Goal: Task Accomplishment & Management: Manage account settings

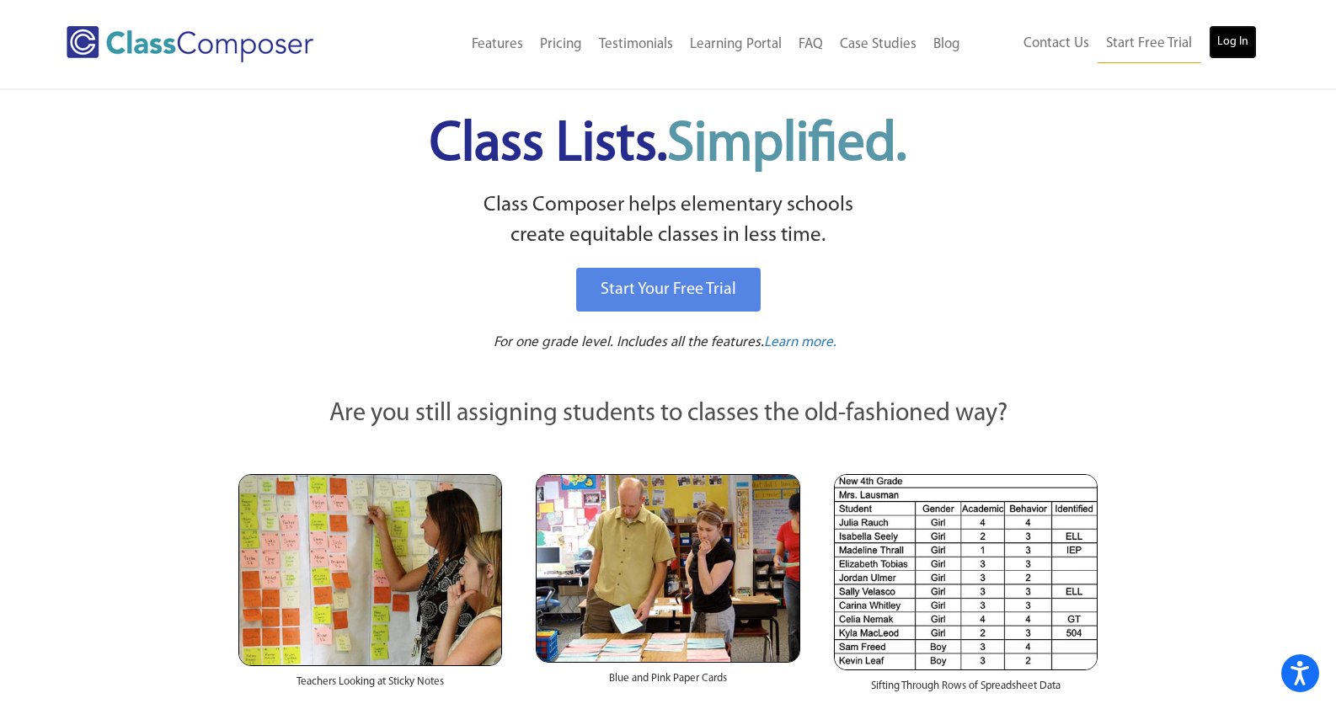
click at [1221, 42] on link "Log In" at bounding box center [1232, 42] width 48 height 34
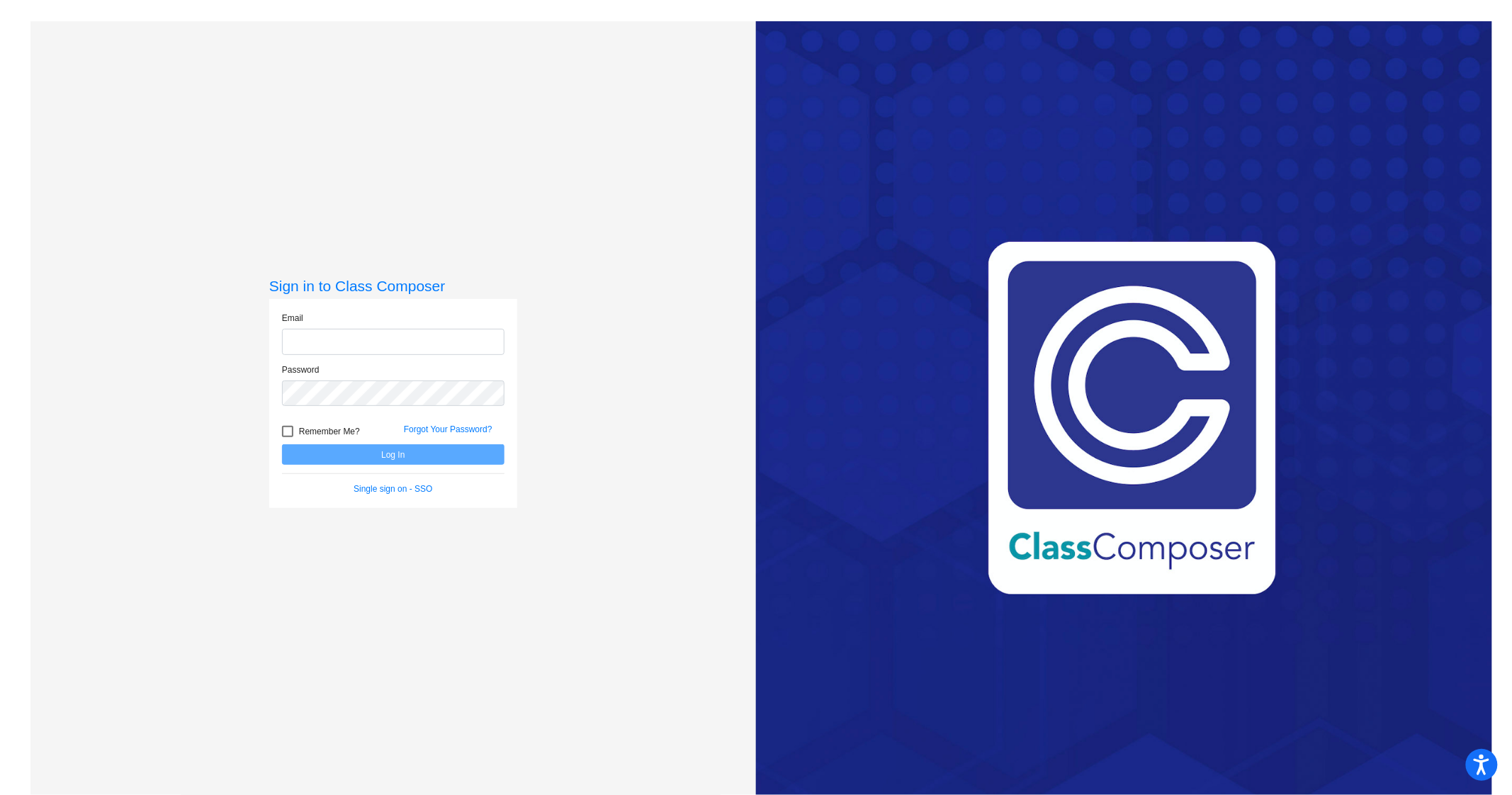
type input "ssorn@ccsd66.org"
click at [361, 461] on button "Log In" at bounding box center [393, 454] width 222 height 20
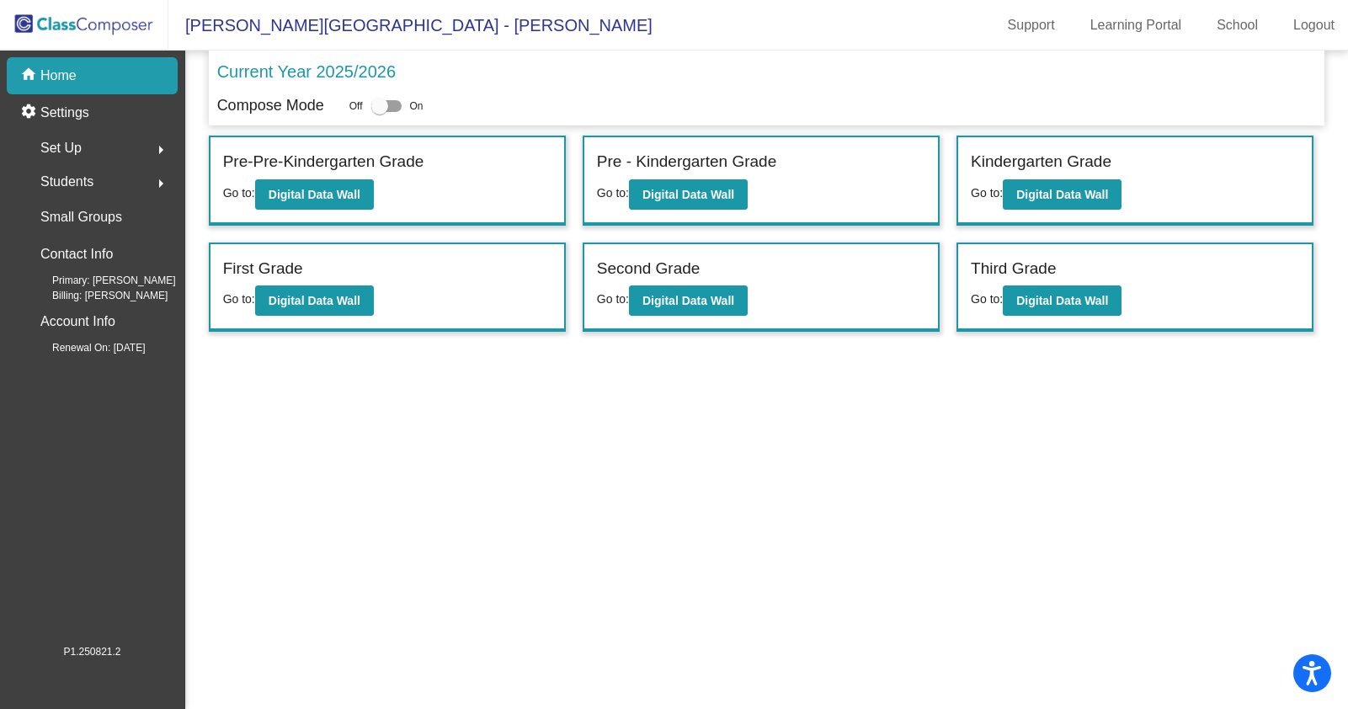
click at [1026, 500] on mat-sidenav-content "Current Year 2025/2026 Compose Mode Off On Incoming (New students moving into l…" at bounding box center [766, 380] width 1163 height 659
click at [343, 298] on b "Digital Data Wall" at bounding box center [315, 300] width 92 height 13
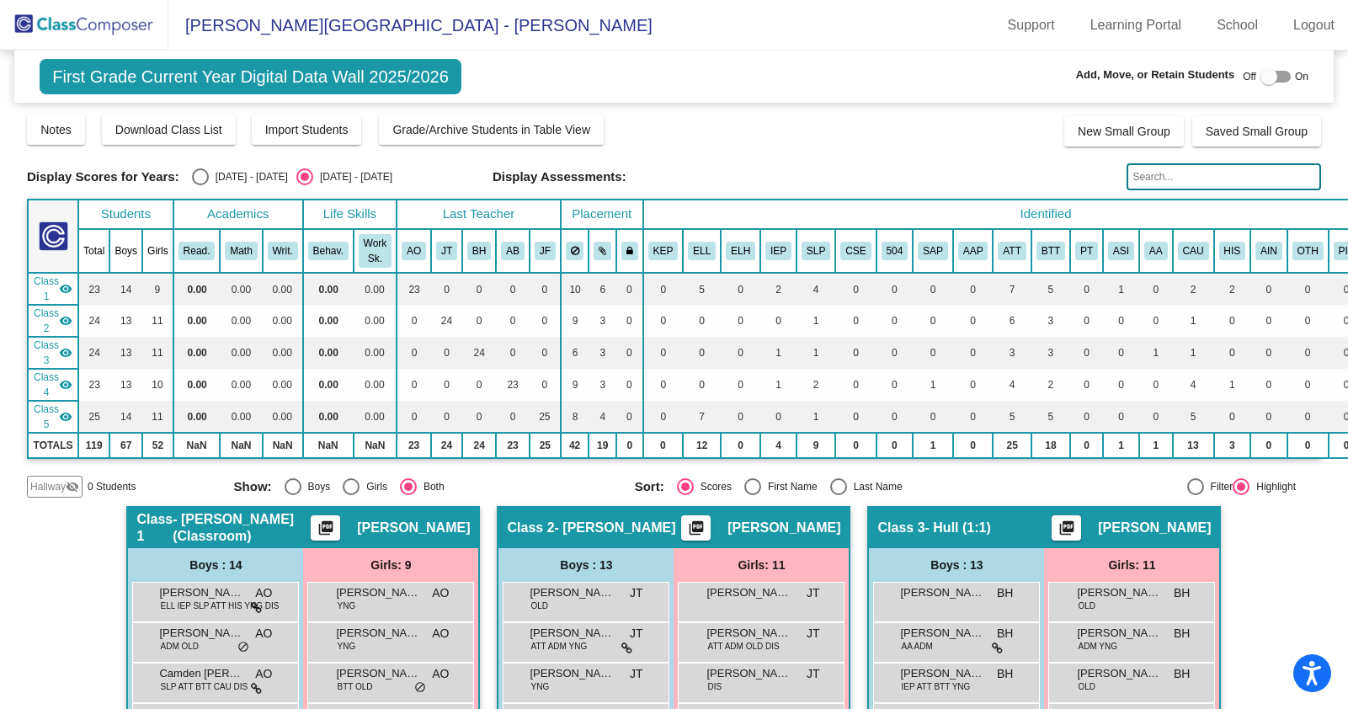
click at [1280, 79] on div at bounding box center [1276, 77] width 30 height 12
checkbox input "true"
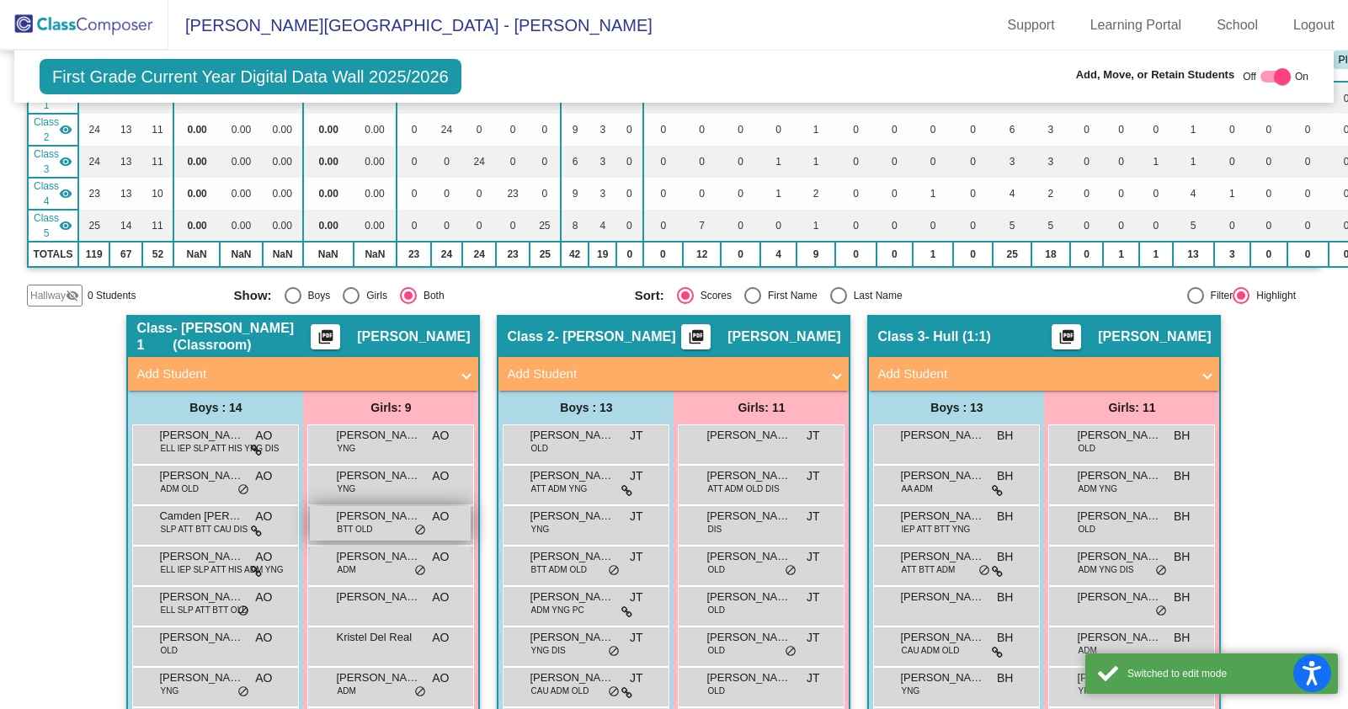
scroll to position [214, 0]
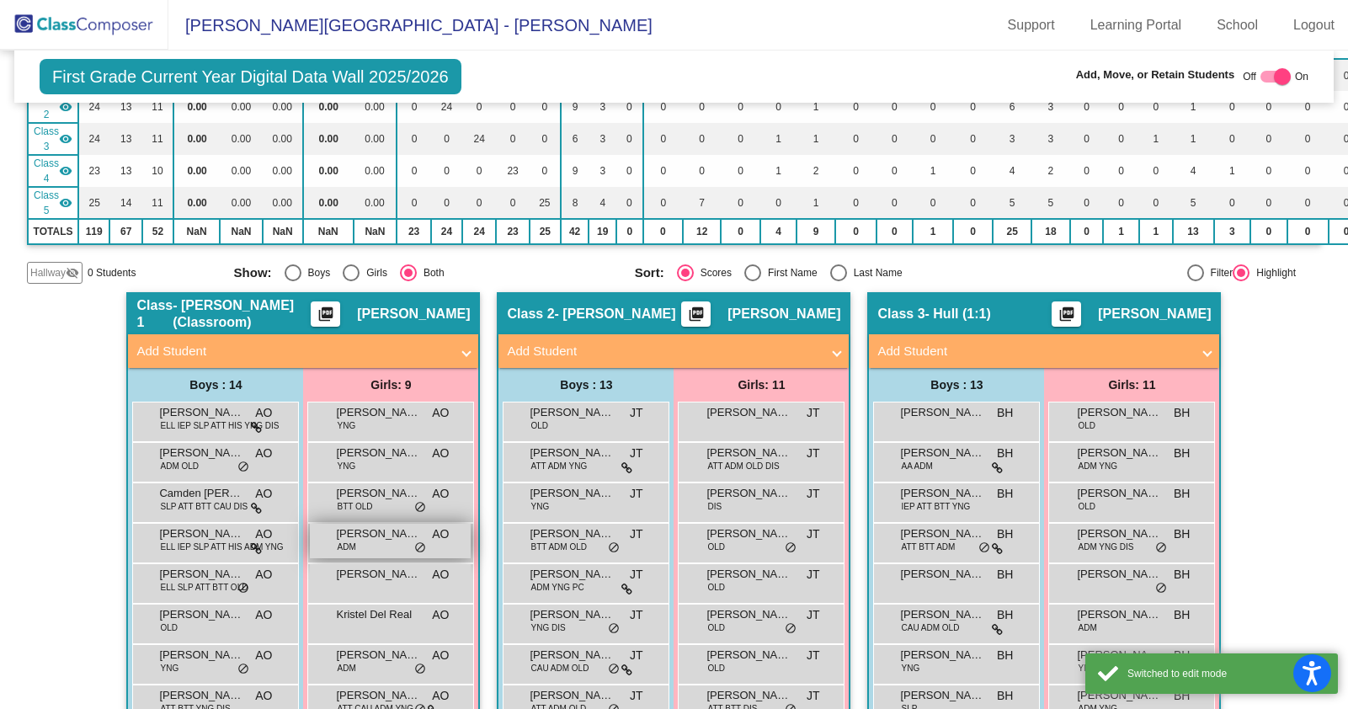
click at [384, 536] on span "Eleanor (or Ellie) Riegler" at bounding box center [378, 534] width 84 height 17
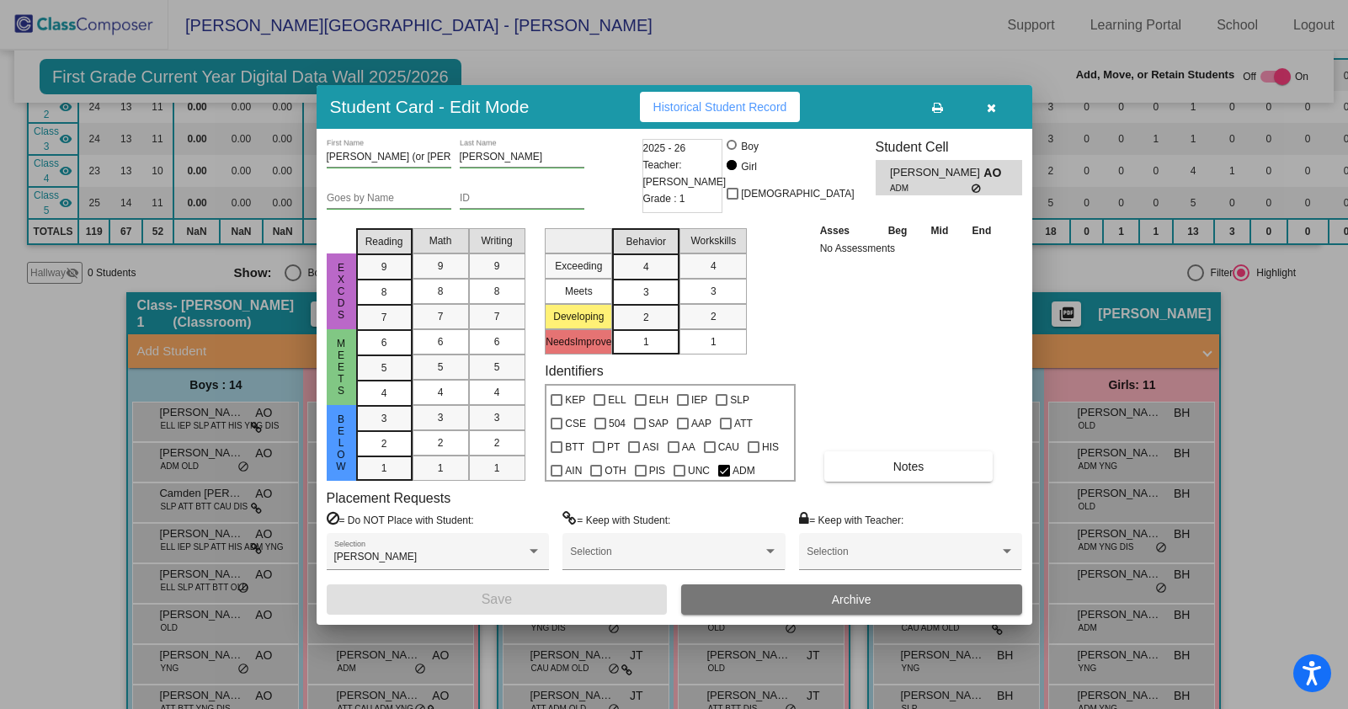
click at [404, 152] on input "Eleanor (or Ellie)" at bounding box center [389, 158] width 125 height 12
drag, startPoint x: 403, startPoint y: 155, endPoint x: 360, endPoint y: 155, distance: 42.1
click at [360, 155] on input "Eleanor (or Ellie)" at bounding box center [389, 158] width 125 height 12
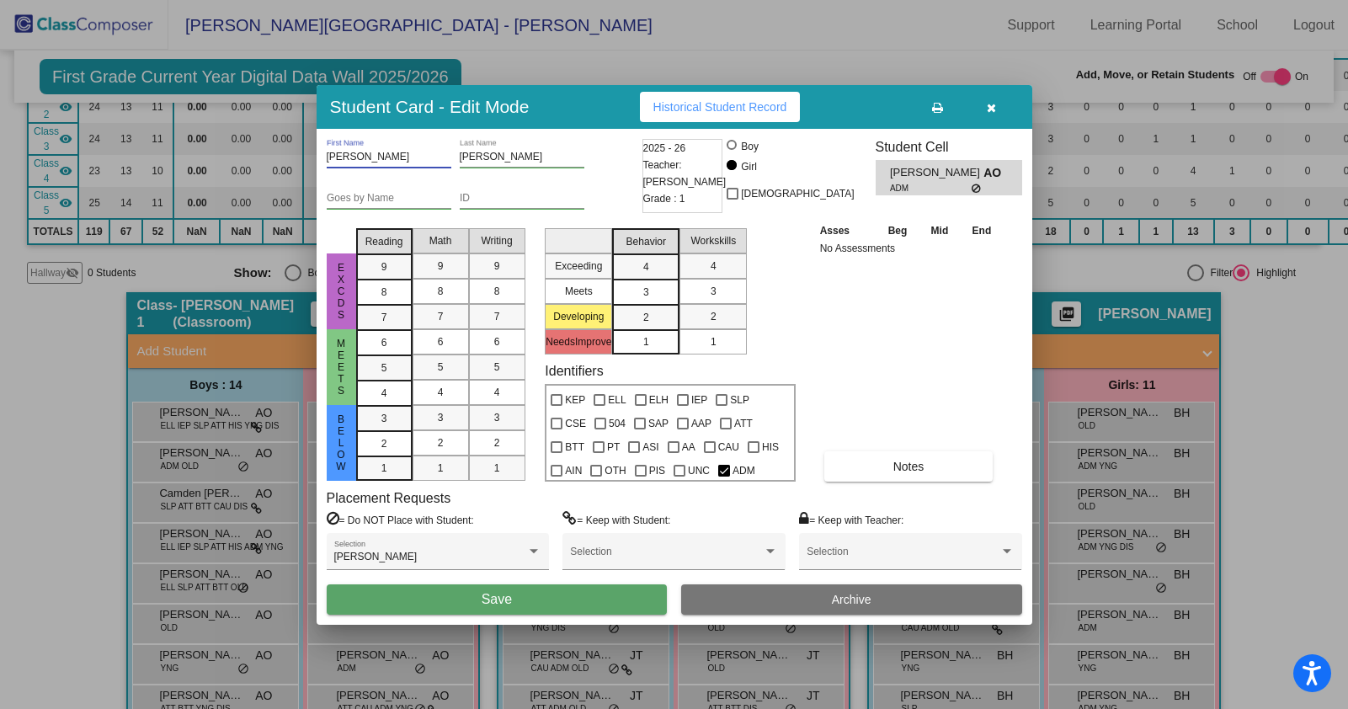
type input "Eleanor"
click at [512, 600] on button "Save" at bounding box center [497, 599] width 341 height 30
